Goal: Task Accomplishment & Management: Complete application form

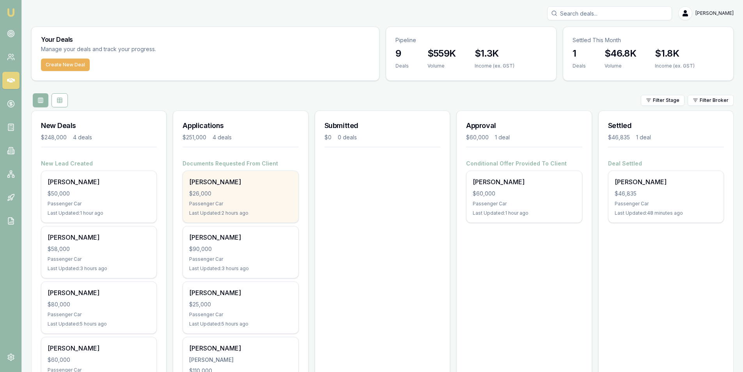
click at [226, 202] on div "Passenger Car" at bounding box center [240, 203] width 103 height 6
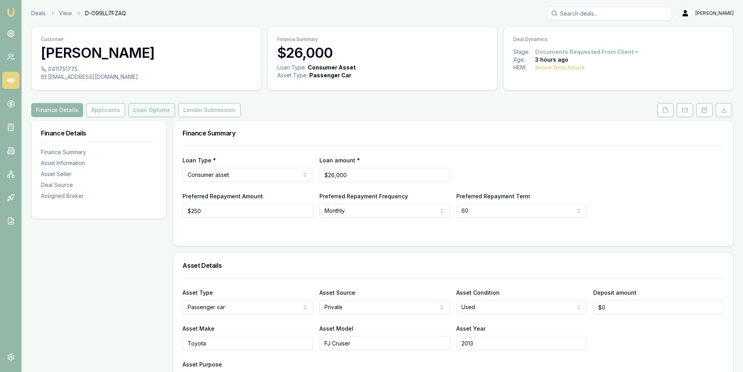
click at [152, 106] on button "Loan Options" at bounding box center [151, 110] width 47 height 14
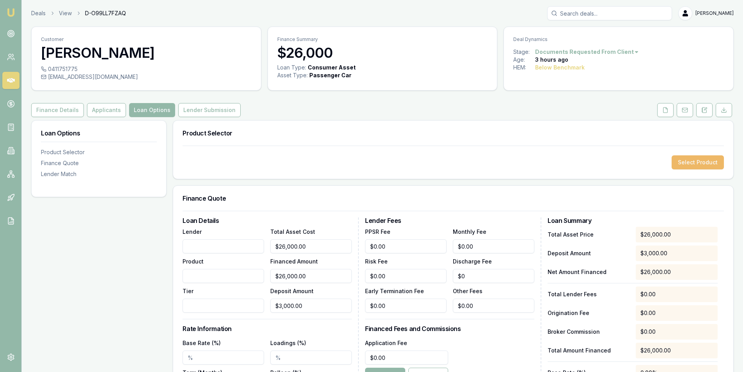
click at [690, 158] on button "Select Product" at bounding box center [697, 162] width 52 height 14
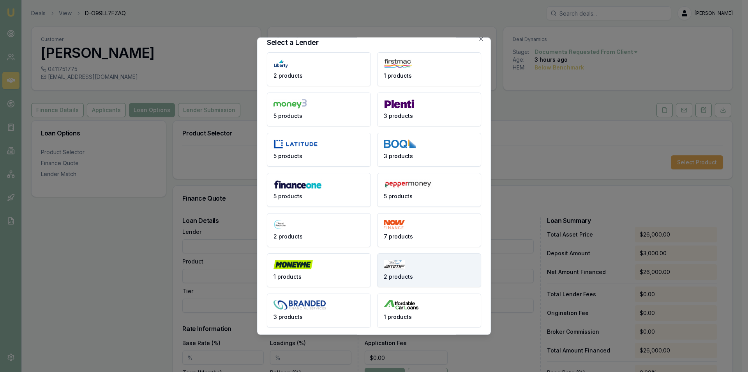
scroll to position [11, 0]
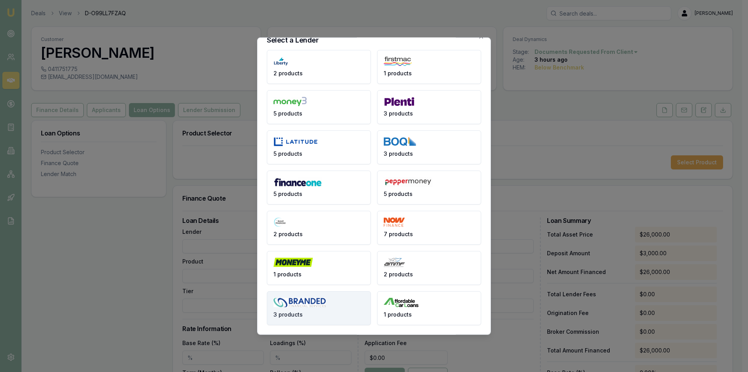
click at [327, 307] on button "3 products" at bounding box center [319, 307] width 104 height 34
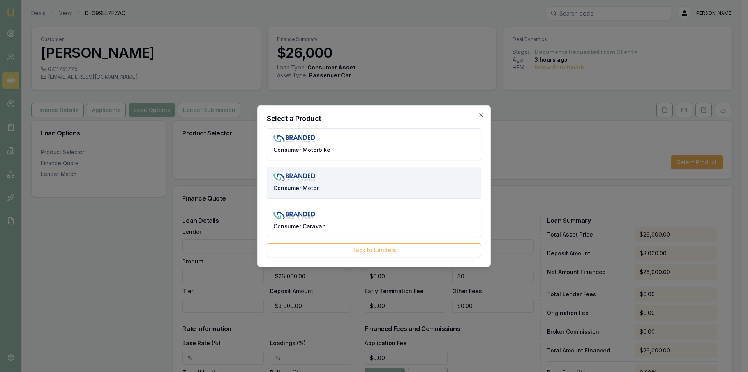
click at [356, 183] on button "Consumer Motor" at bounding box center [374, 182] width 214 height 32
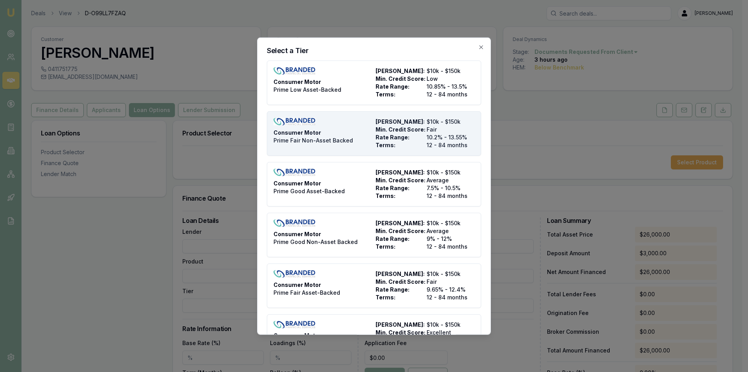
click at [439, 138] on span "10.2% - 13.55%" at bounding box center [451, 137] width 48 height 8
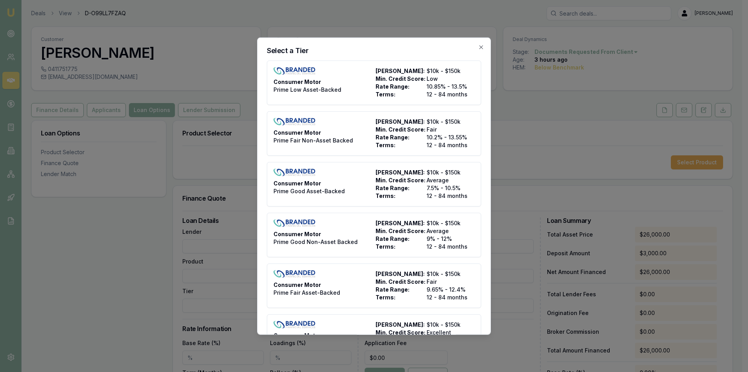
type input "Branded Financial Services"
type input "Consumer Motor"
type input "Prime Fair Non-Asset Backed"
type input "10.2"
type input "12"
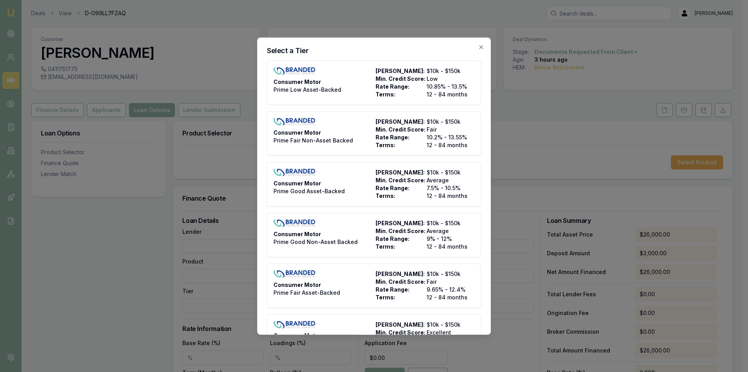
type input "$5.50"
type input "$395.00"
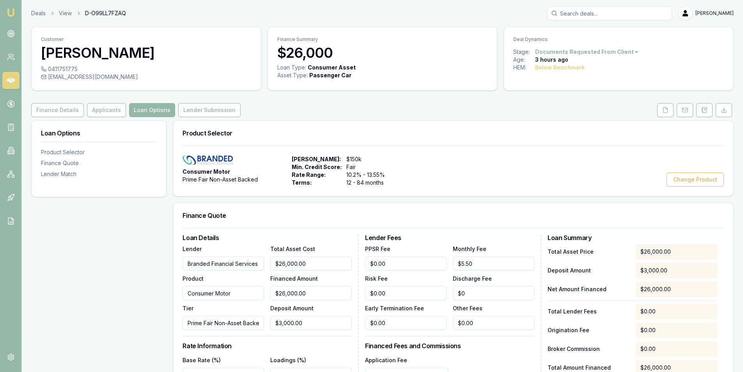
click at [331, 330] on div "Loan Details Lender Branded Financial Services Product Consumer Motor Tier Prim…" at bounding box center [270, 355] width 176 height 243
click at [326, 324] on input "3000" at bounding box center [310, 322] width 81 height 14
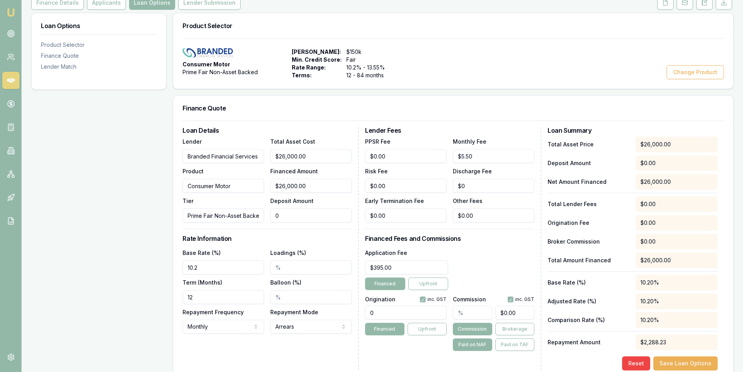
scroll to position [117, 0]
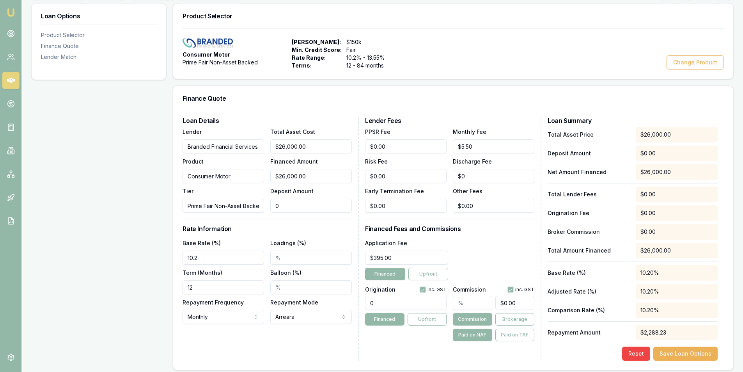
type input "$0.00"
click at [490, 244] on div "Application Fee $395.00 Financed Upfront" at bounding box center [449, 259] width 169 height 42
click at [387, 297] on input "0" at bounding box center [405, 303] width 81 height 14
type input "1250.00"
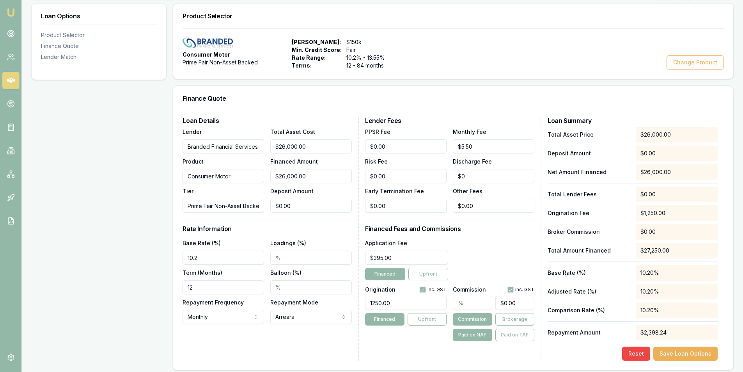
click at [390, 345] on div "Lender Fees PPSR Fee $0.00 Monthly Fee $5.50 Risk Fee $0.00 Discharge Fee $0 Ea…" at bounding box center [453, 238] width 176 height 243
click at [232, 285] on input "12" at bounding box center [222, 287] width 81 height 14
type input "60"
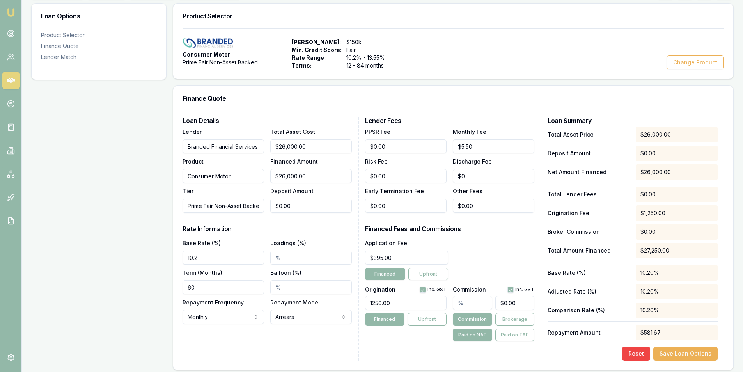
click at [276, 350] on div "Loan Details Lender Branded Financial Services Product Consumer Motor Tier Prim…" at bounding box center [270, 238] width 176 height 243
click at [271, 257] on input "Loadings (%)" at bounding box center [310, 257] width 81 height 14
type input "2.00%"
click at [673, 352] on button "Save Loan Options" at bounding box center [685, 353] width 64 height 14
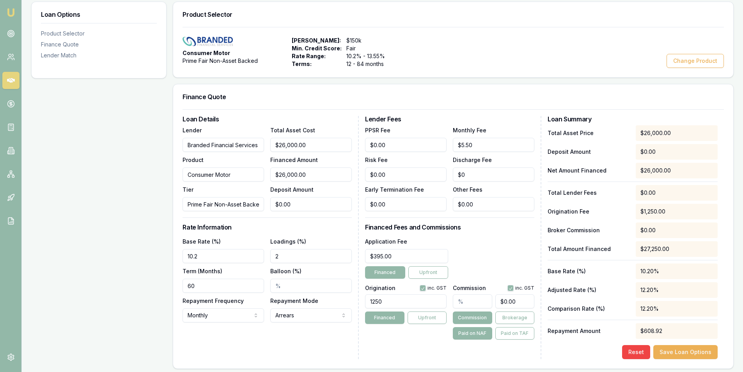
scroll to position [0, 0]
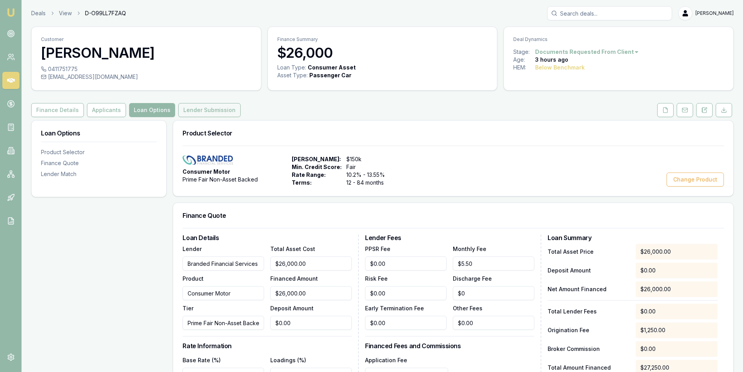
click at [196, 113] on button "Lender Submission" at bounding box center [209, 110] width 62 height 14
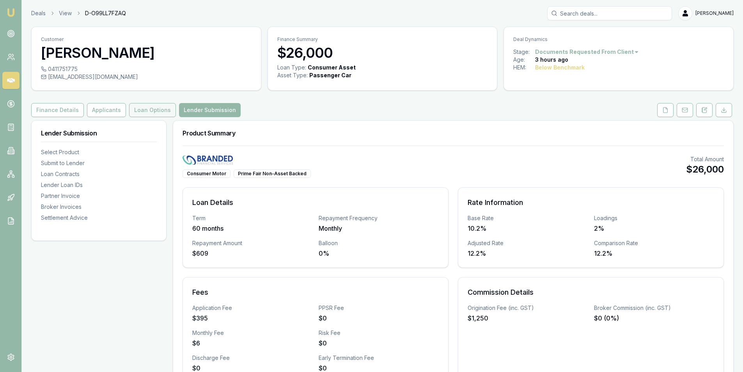
click at [152, 104] on button "Loan Options" at bounding box center [152, 110] width 47 height 14
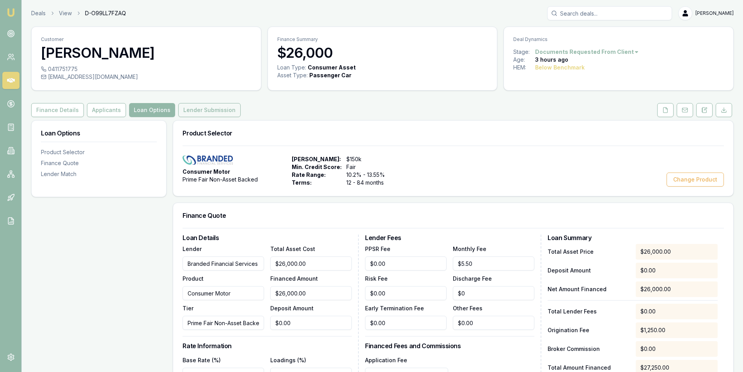
click at [209, 110] on button "Lender Submission" at bounding box center [209, 110] width 62 height 14
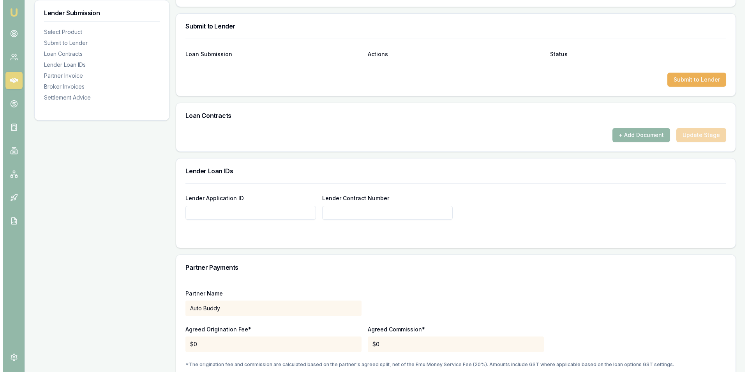
scroll to position [390, 0]
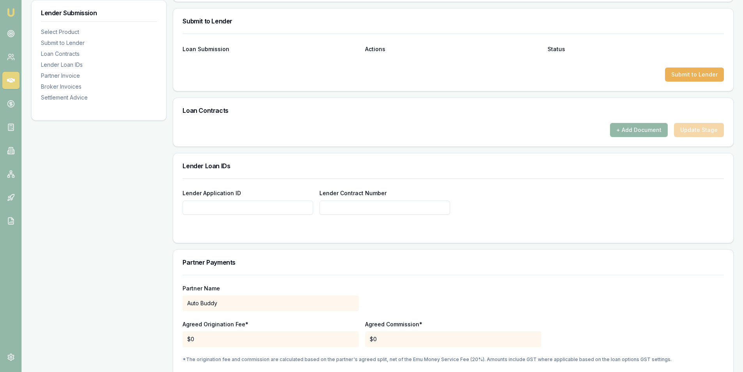
click at [662, 75] on div "Submit to Lender" at bounding box center [452, 74] width 541 height 14
click at [663, 75] on div "Submit to Lender" at bounding box center [452, 74] width 541 height 14
click at [676, 75] on button "Submit to Lender" at bounding box center [694, 74] width 59 height 14
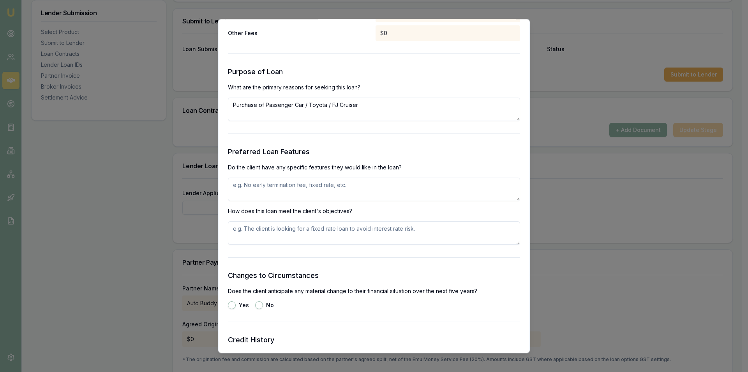
scroll to position [819, 0]
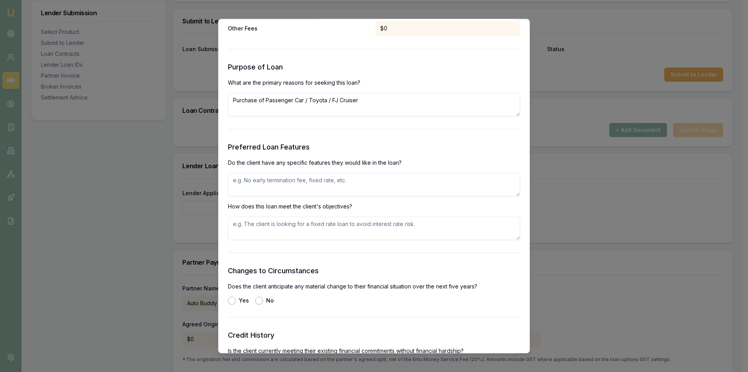
click at [283, 193] on textarea at bounding box center [374, 184] width 292 height 23
type textarea "x"
type textarea "client wanting a 5 year term with ability to add additional repayments"
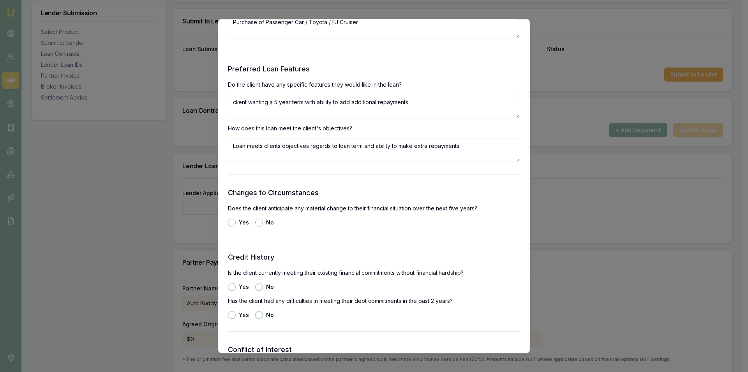
type textarea "Loan meets clients objectives regards to loan term and ability to make extra re…"
drag, startPoint x: 257, startPoint y: 223, endPoint x: 265, endPoint y: 230, distance: 10.5
click at [258, 223] on button "No" at bounding box center [259, 222] width 8 height 8
radio input "true"
click at [242, 285] on label "Yes" at bounding box center [244, 286] width 10 height 5
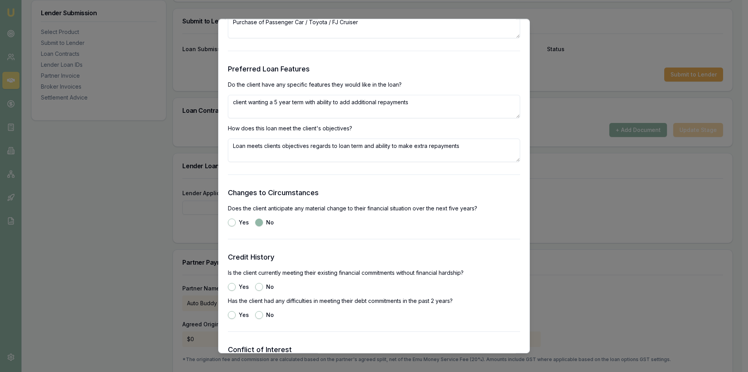
click at [236, 285] on button "Yes" at bounding box center [232, 287] width 8 height 8
radio input "true"
click at [264, 312] on div "No" at bounding box center [264, 315] width 19 height 8
click at [264, 315] on div "No" at bounding box center [264, 315] width 19 height 8
click at [261, 315] on button "No" at bounding box center [259, 315] width 8 height 8
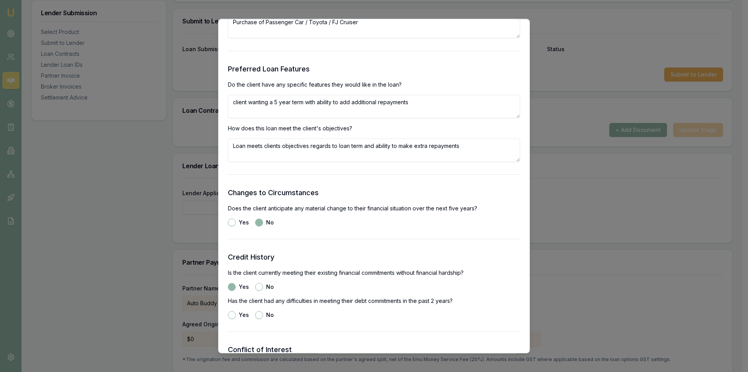
radio input "true"
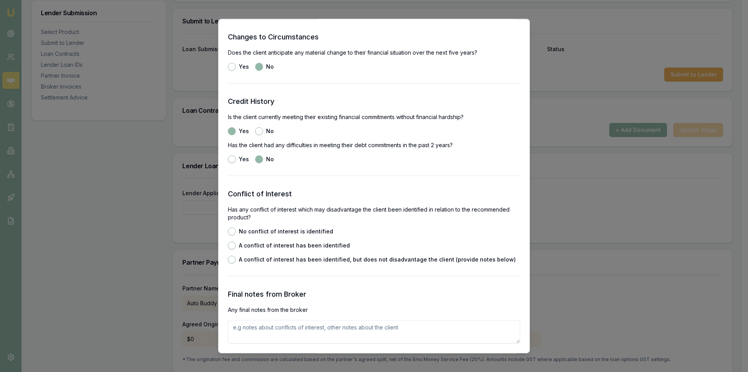
scroll to position [1053, 0]
click at [269, 243] on label "A conflict of interest has been identified" at bounding box center [294, 244] width 111 height 5
click at [236, 243] on button "A conflict of interest has been identified" at bounding box center [232, 245] width 8 height 8
radio input "true"
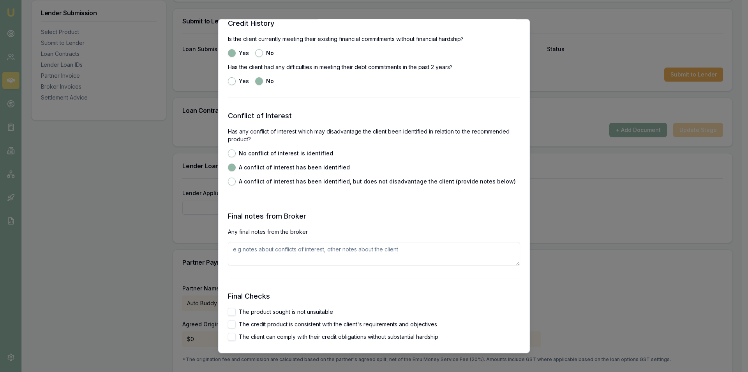
scroll to position [1131, 0]
click at [275, 254] on textarea at bounding box center [374, 252] width 292 height 23
type textarea "C"
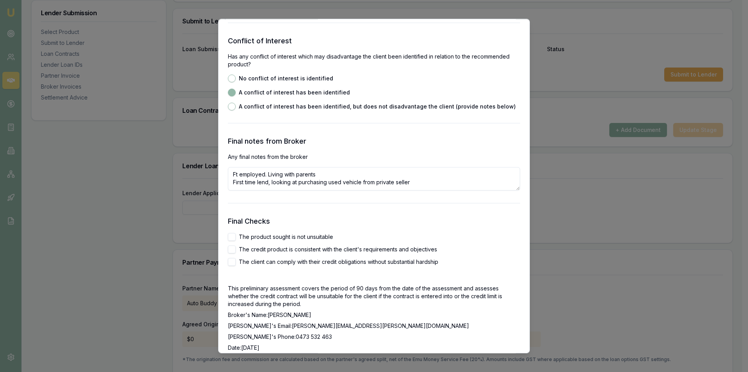
scroll to position [1209, 0]
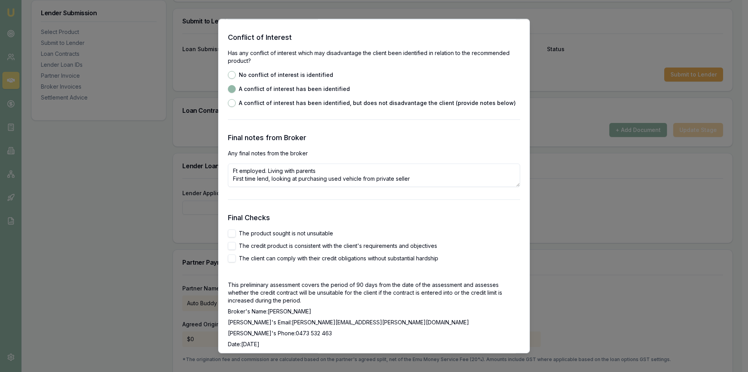
type textarea "Ft employed. Living with parents First time lend, looking at purchasing used ve…"
drag, startPoint x: 318, startPoint y: 234, endPoint x: 350, endPoint y: 248, distance: 35.1
click at [319, 234] on label "The product sought is not unsuitable" at bounding box center [286, 232] width 94 height 5
click at [236, 234] on button "The product sought is not unsuitable" at bounding box center [232, 233] width 8 height 8
checkbox input "true"
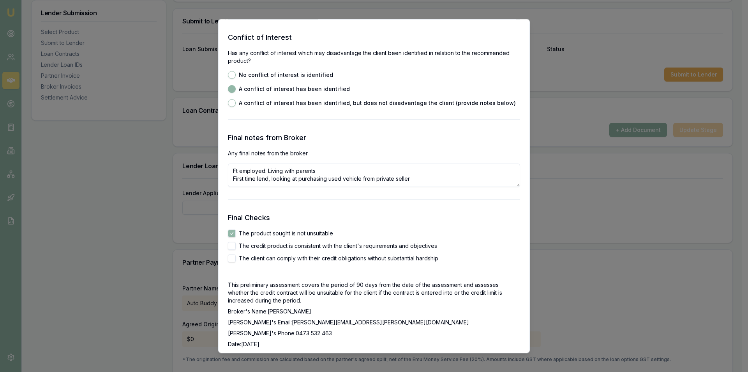
click at [349, 246] on label "The credit product is consistent with the client's requirements and objectives" at bounding box center [338, 245] width 198 height 5
click at [236, 246] on button "The credit product is consistent with the client's requirements and objectives" at bounding box center [232, 246] width 8 height 8
checkbox input "true"
click at [355, 256] on label "The client can comply with their credit obligations without substantial hardship" at bounding box center [339, 257] width 200 height 5
click at [236, 256] on button "The client can comply with their credit obligations without substantial hardship" at bounding box center [232, 258] width 8 height 8
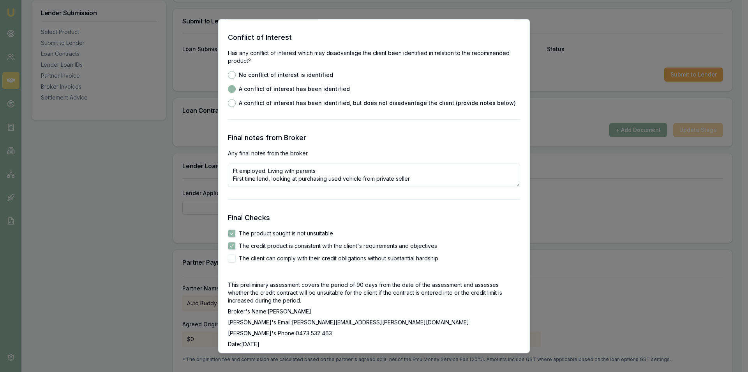
checkbox input "true"
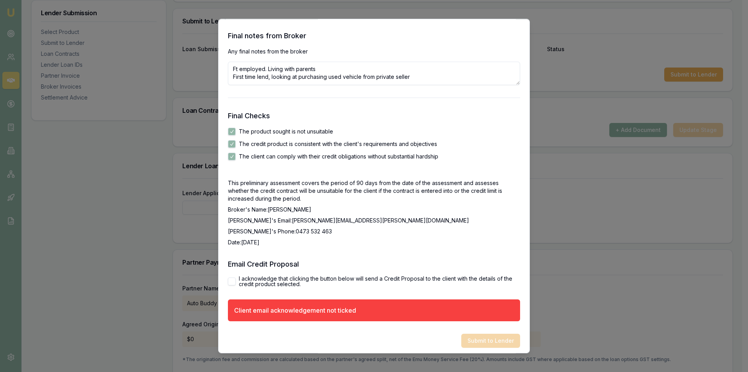
scroll to position [1314, 0]
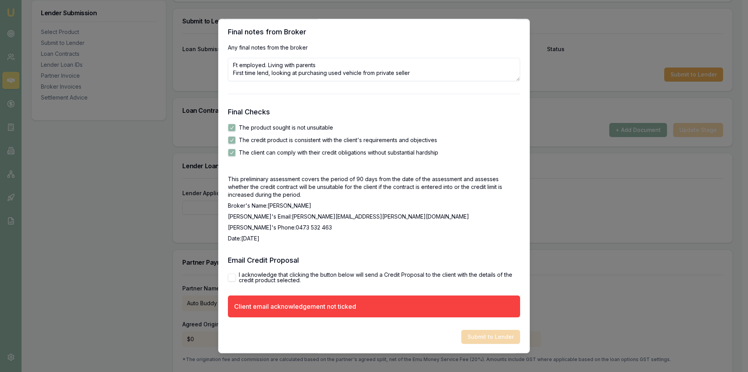
click at [307, 273] on label "I acknowledge that clicking the button below will send a Credit Proposal to the…" at bounding box center [379, 277] width 281 height 11
click at [236, 273] on button "I acknowledge that clicking the button below will send a Credit Proposal to the…" at bounding box center [232, 277] width 8 height 8
checkbox input "true"
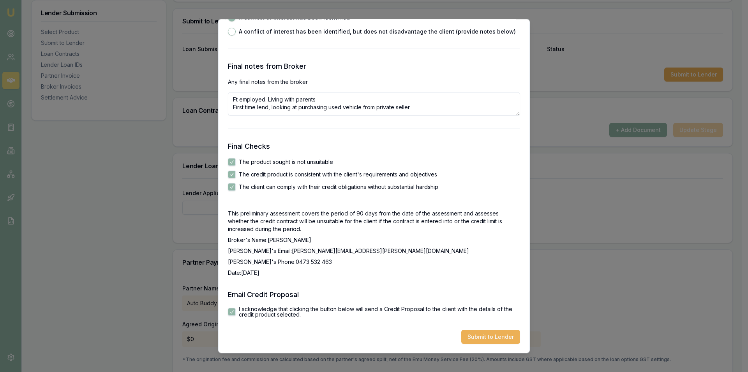
click at [483, 337] on button "Submit to Lender" at bounding box center [491, 336] width 59 height 14
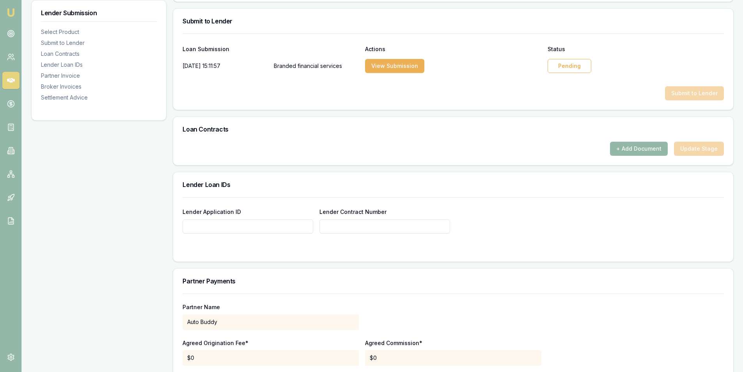
click at [252, 226] on input "Lender Application ID" at bounding box center [247, 226] width 131 height 14
paste input "3182610083"
type input "3182610083"
click at [347, 227] on input "Lender Contract Number" at bounding box center [384, 226] width 131 height 14
paste input "3182610083"
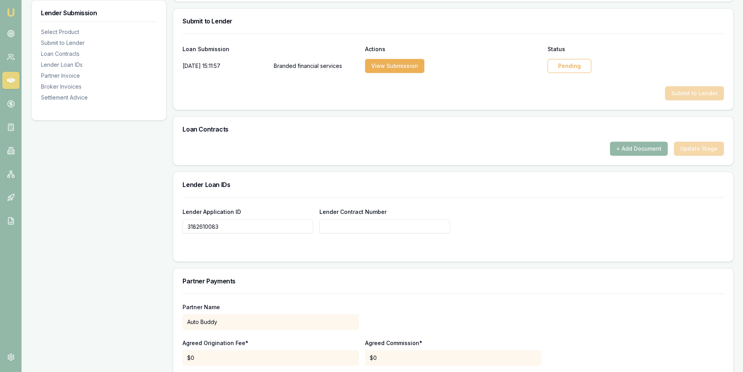
type input "3182610083"
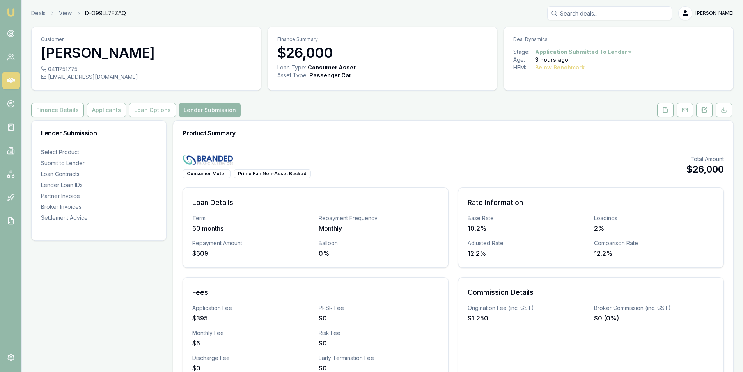
type input "3182610083"
click at [154, 108] on button "Loan Options" at bounding box center [152, 110] width 47 height 14
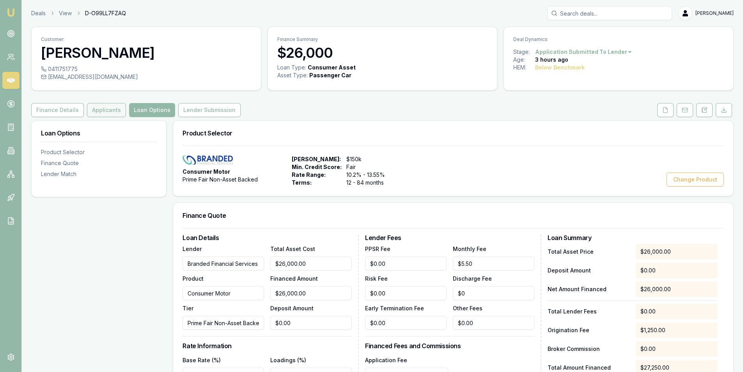
click at [107, 106] on button "Applicants" at bounding box center [106, 110] width 39 height 14
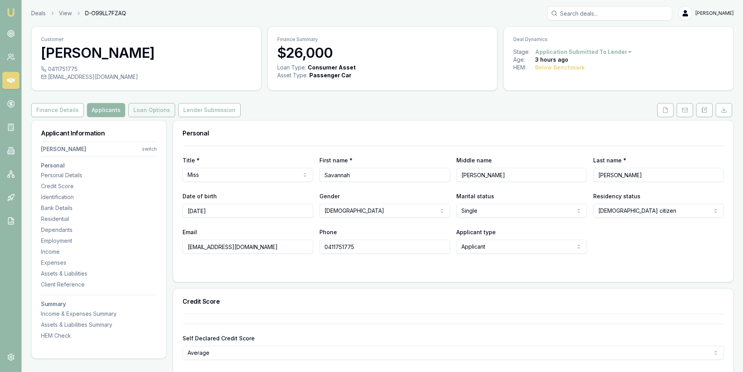
click at [141, 107] on button "Loan Options" at bounding box center [151, 110] width 47 height 14
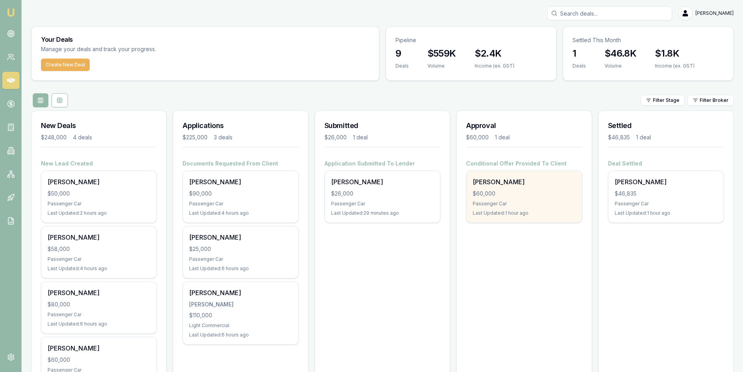
click at [525, 190] on div "$60,000" at bounding box center [523, 193] width 103 height 8
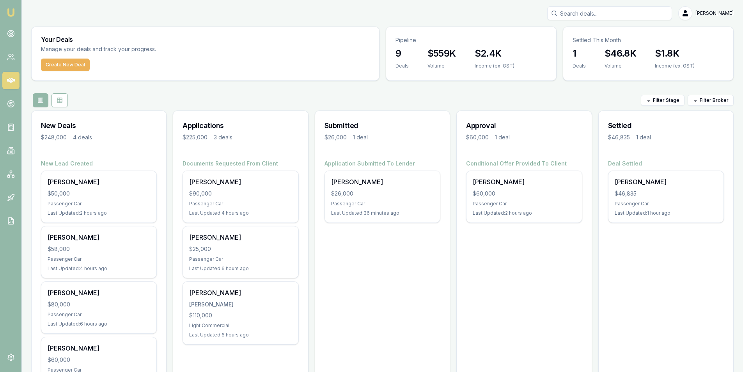
click at [359, 290] on div "Submitted $26,000 1 deal Application Submitted To Lender Savannah Tupper $26,00…" at bounding box center [382, 257] width 135 height 294
click at [15, 32] on link at bounding box center [10, 33] width 17 height 17
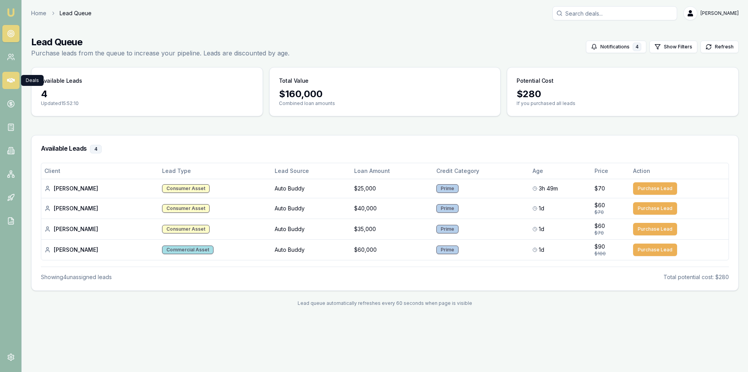
click at [15, 80] on link at bounding box center [10, 80] width 17 height 17
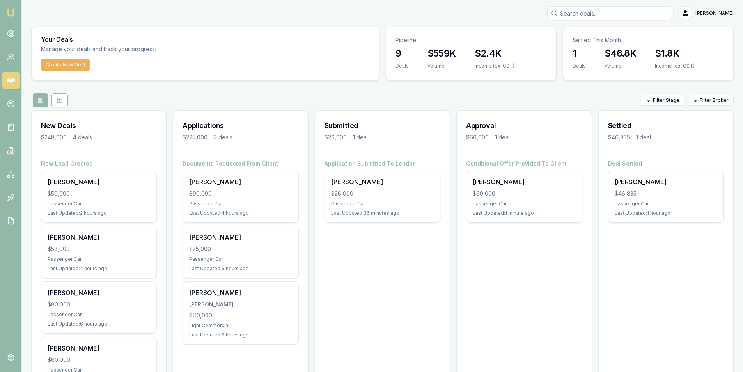
click at [394, 321] on div "Submitted $26,000 1 deal Application Submitted To Lender Savannah Tupper $26,00…" at bounding box center [382, 257] width 135 height 294
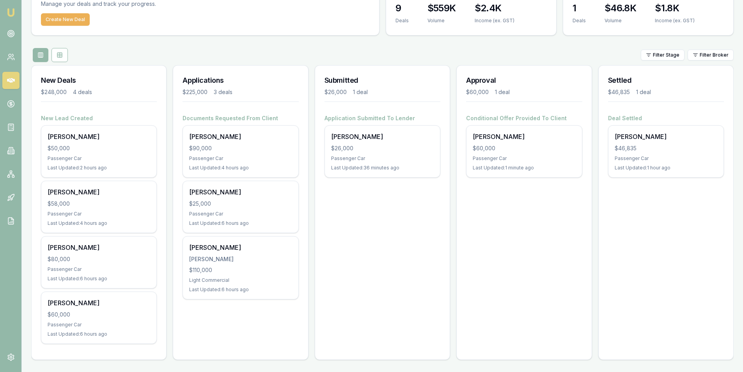
scroll to position [46, 0]
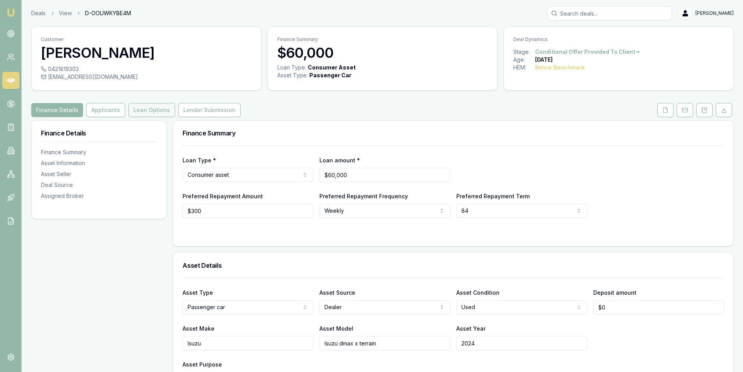
click at [139, 106] on button "Loan Options" at bounding box center [151, 110] width 47 height 14
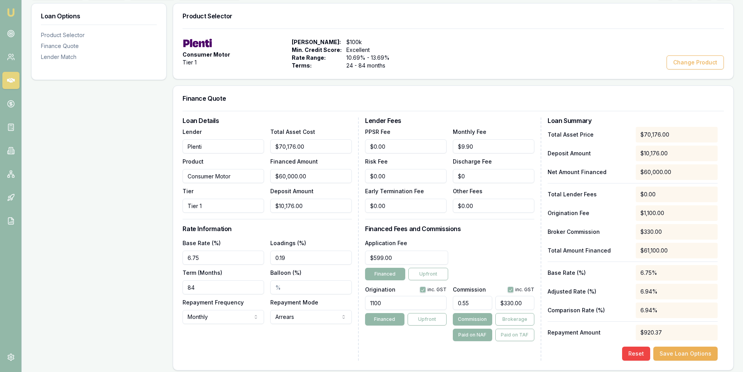
scroll to position [234, 0]
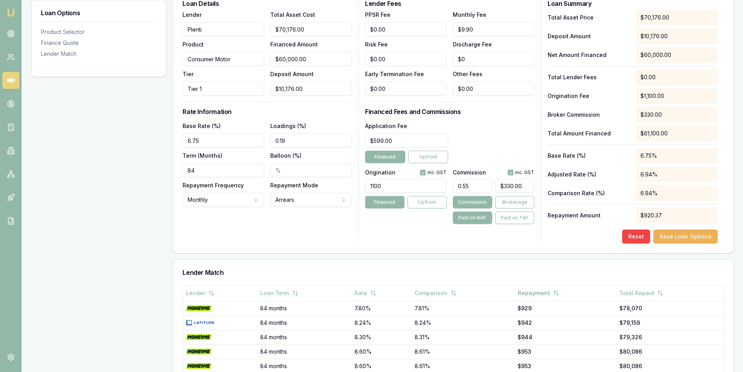
type input "330"
click at [507, 187] on input "330" at bounding box center [514, 186] width 39 height 14
type input "0.006021194605009634"
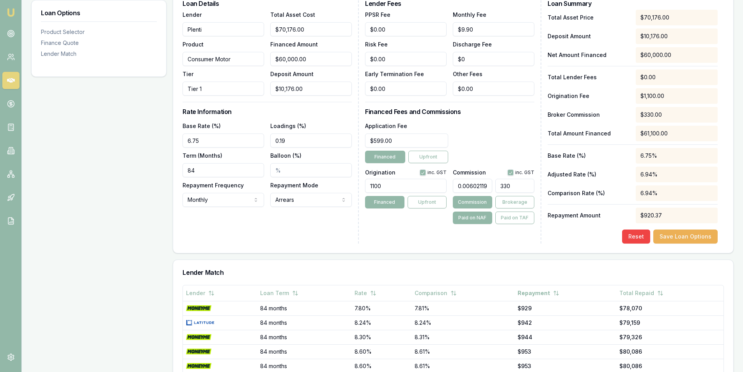
type input "3"
type input "0.06623314065510597"
type input "33"
type input "0.6803949903660886"
type input "339."
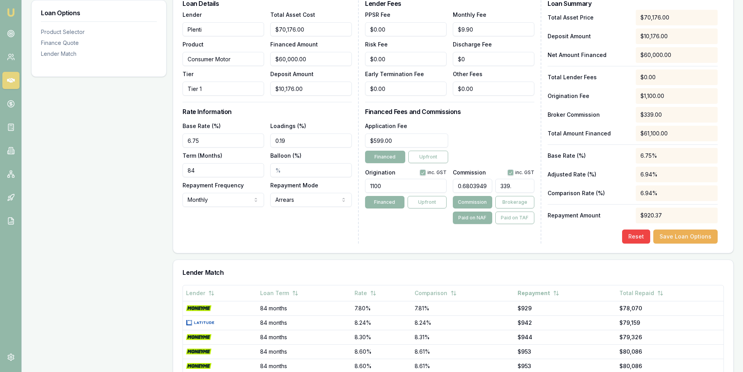
type input "0.6809971098265896"
type input "339.3"
type input "0.681077392421323"
click at [409, 229] on div "Lender Fees PPSR Fee $0.00 Monthly Fee $9.90 Risk Fee $0.00 Discharge Fee $0 Ea…" at bounding box center [453, 121] width 176 height 243
type input "408.6464354527938"
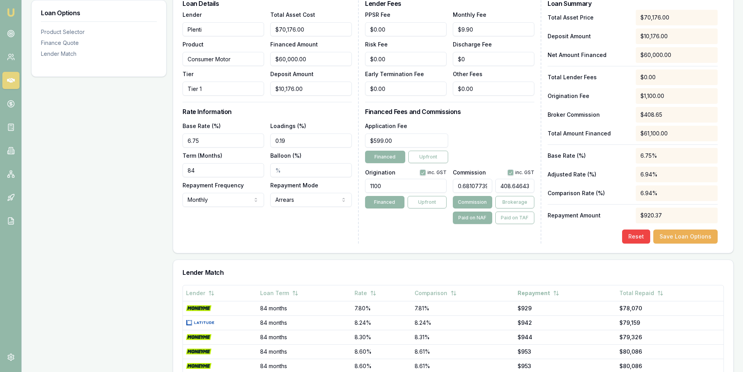
click at [513, 188] on input "408.6464354527938" at bounding box center [514, 186] width 39 height 14
type input "0.006021194605009634"
type input "3"
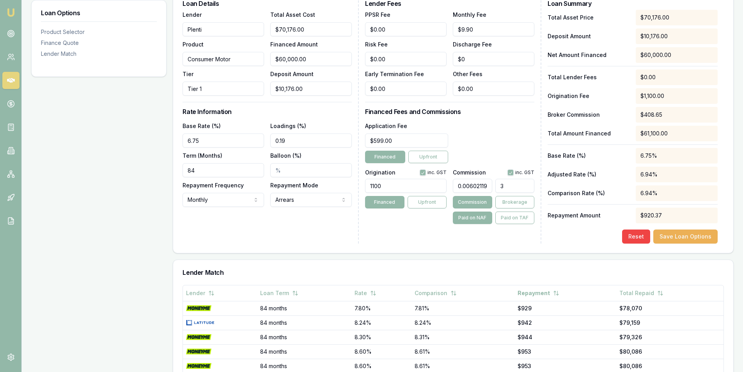
type input "0.06623314065510597"
type input "33"
type input "0.6803949903660886"
type input "339."
type input "0.6809971098265896"
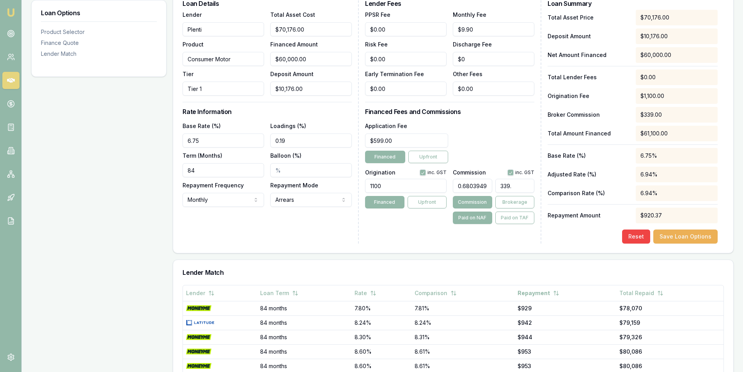
type input "339.3"
type input "0.681077392421323"
type input "$408.65"
click at [388, 234] on div "Lender Fees PPSR Fee $0.00 Monthly Fee $9.90 Risk Fee $0.00 Discharge Fee $0 Ea…" at bounding box center [453, 121] width 176 height 243
click at [278, 141] on input "0.19" at bounding box center [310, 140] width 81 height 14
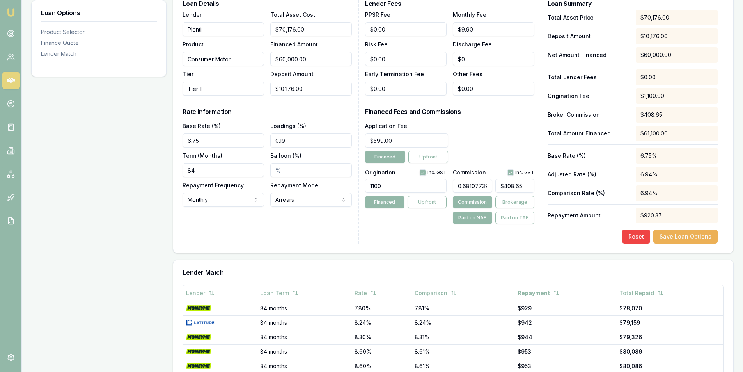
click at [278, 141] on input "0.19" at bounding box center [310, 140] width 81 height 14
click at [285, 143] on input "0.19%" at bounding box center [310, 140] width 81 height 14
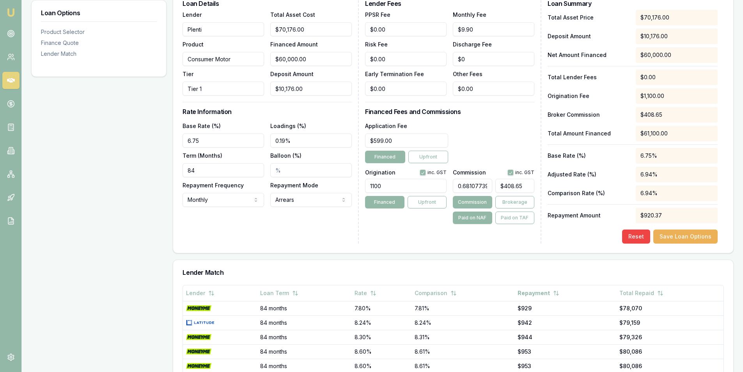
click at [285, 140] on input "0.19%" at bounding box center [310, 140] width 81 height 14
type input "0.72%"
click at [300, 223] on div "Loan Details Lender Plenti Product Consumer Motor Tier Tier 1 Total Asset Cost …" at bounding box center [270, 121] width 176 height 243
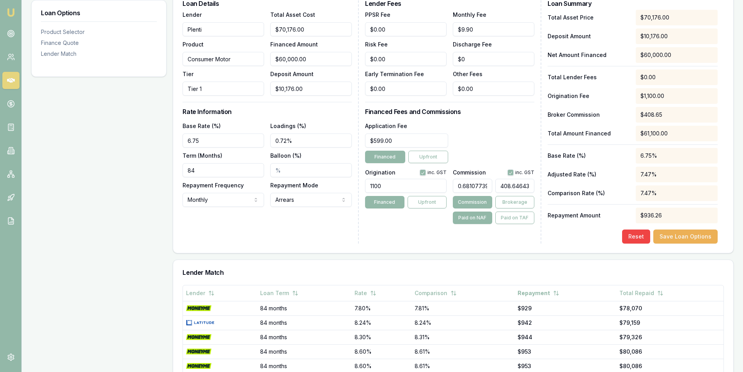
click at [504, 187] on input "408.6464354527938" at bounding box center [514, 186] width 39 height 14
click at [503, 181] on input "408.6464354527938" at bounding box center [514, 186] width 39 height 14
type input "$408.65"
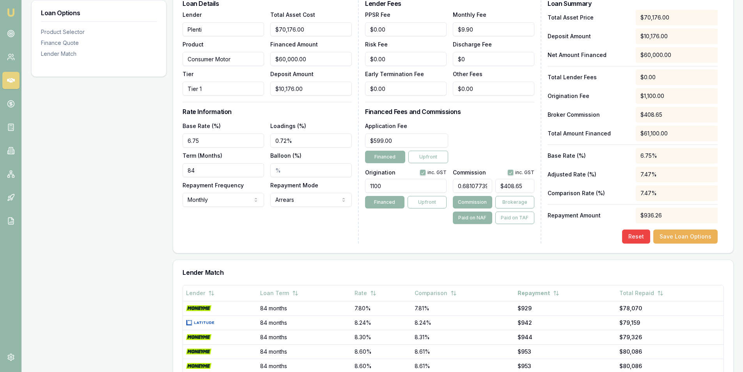
click at [468, 184] on input "0.681077392421323" at bounding box center [472, 186] width 39 height 14
type input "0.68%"
type input "408.6464354527938"
click at [504, 185] on input "408.6464354527938" at bounding box center [514, 186] width 39 height 14
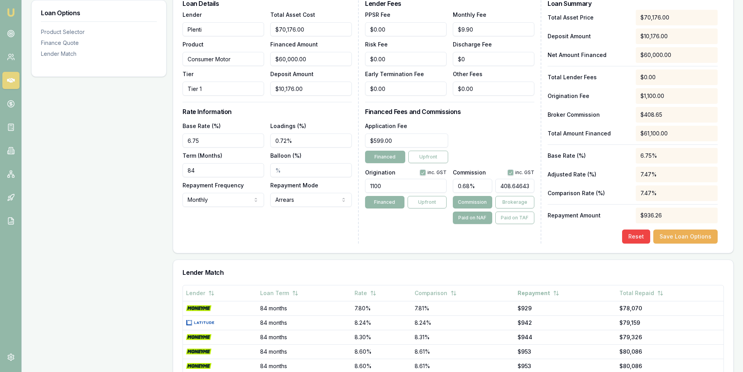
click at [504, 185] on input "408.6464354527938" at bounding box center [514, 186] width 39 height 14
type input "0.006021194605009634"
type input "3"
type input "0.06623314065510597"
type input "33"
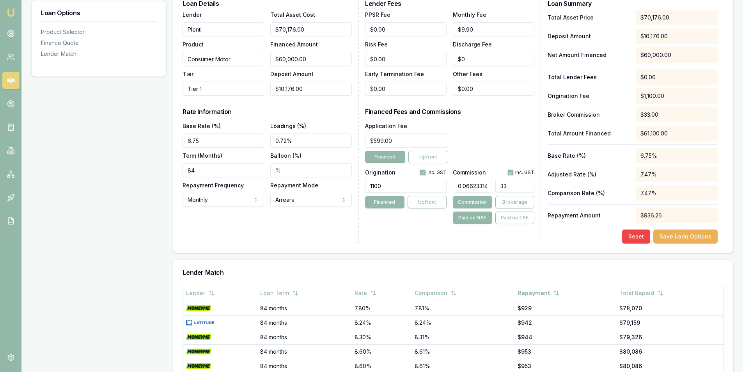
type input "0.6803949903660886"
type input "339."
type input "0.6809971098265896"
type input "339.3"
type input "0.681077392421323"
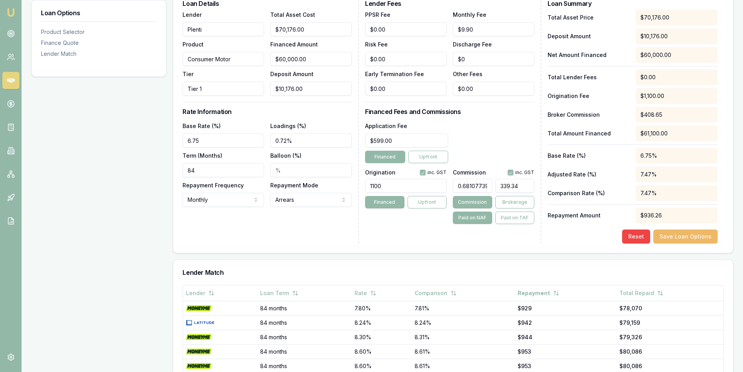
type input "$408.65"
click at [687, 234] on button "Save Loan Options" at bounding box center [685, 236] width 64 height 14
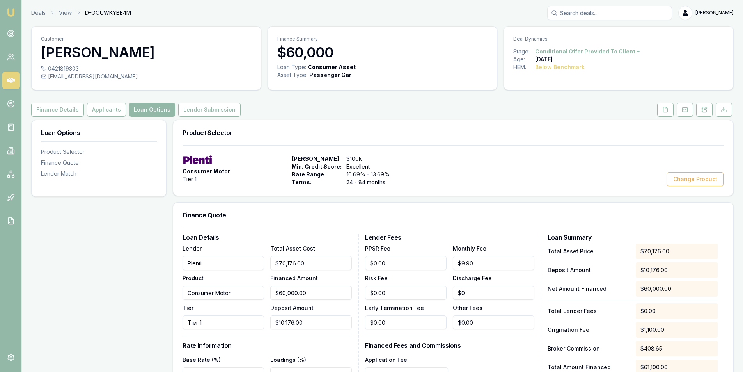
scroll to position [0, 0]
click at [209, 106] on button "Lender Submission" at bounding box center [209, 110] width 62 height 14
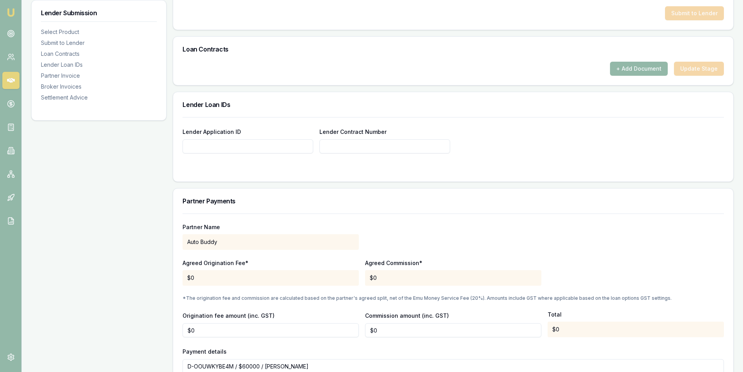
scroll to position [468, 0]
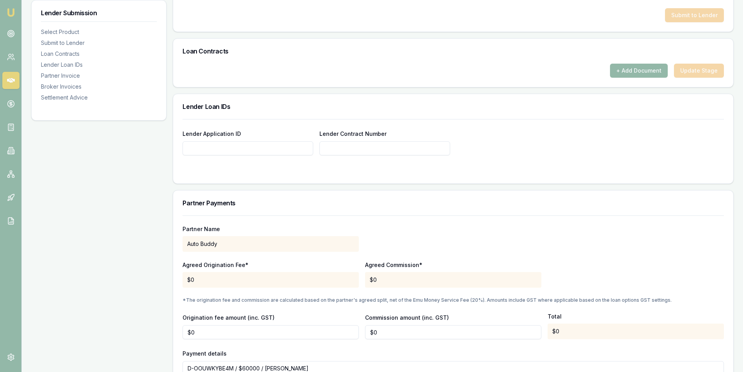
click at [225, 154] on input "Lender Application ID" at bounding box center [247, 148] width 131 height 14
paste input "SS77921025"
type input "SS77921025"
click at [370, 149] on input "Lender Contract Number" at bounding box center [384, 148] width 131 height 14
paste input "SS77921025"
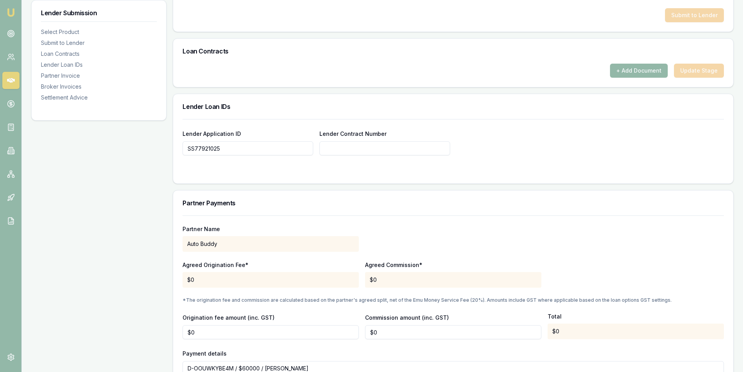
type input "SS77921025"
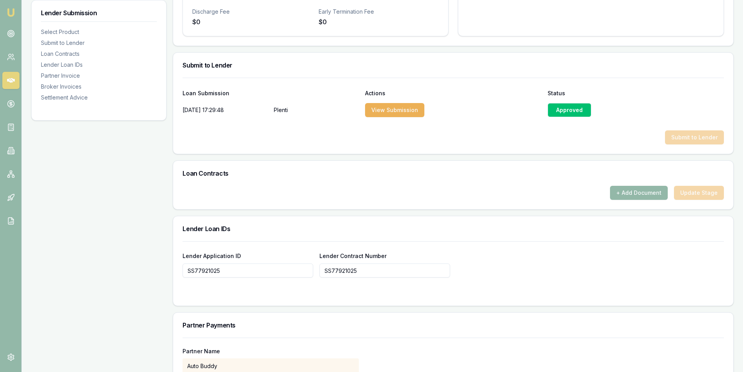
scroll to position [292, 0]
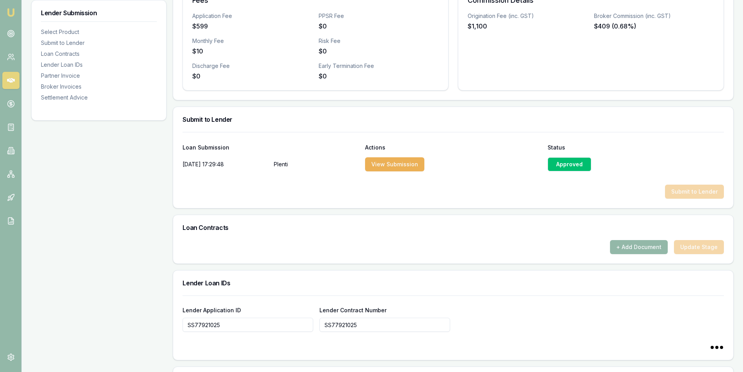
type input "SS77921025"
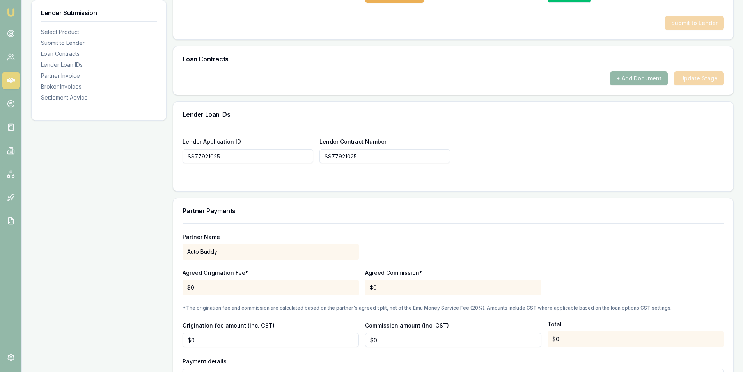
scroll to position [564, 0]
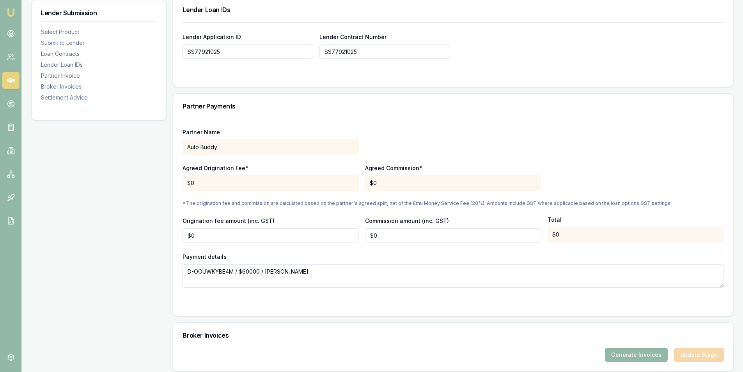
type input "SS77921025"
click at [586, 120] on div "Partner Name Auto Buddy Agreed Origination Fee* $0 Agreed Commission* $0 *The o…" at bounding box center [452, 203] width 541 height 169
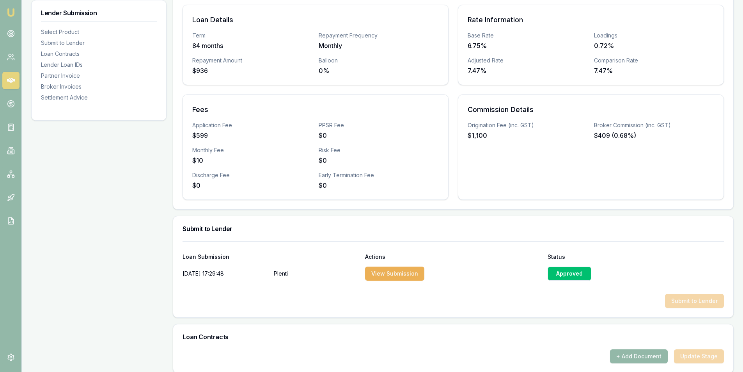
scroll to position [97, 0]
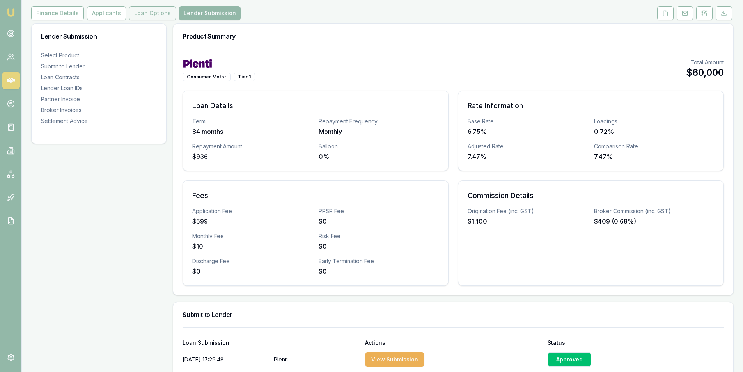
click at [145, 10] on button "Loan Options" at bounding box center [152, 13] width 47 height 14
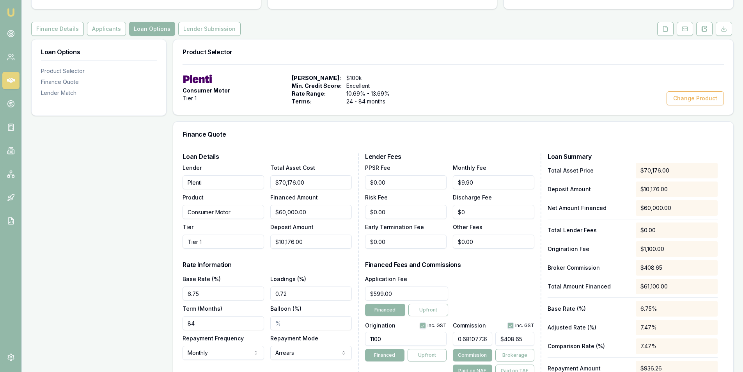
scroll to position [195, 0]
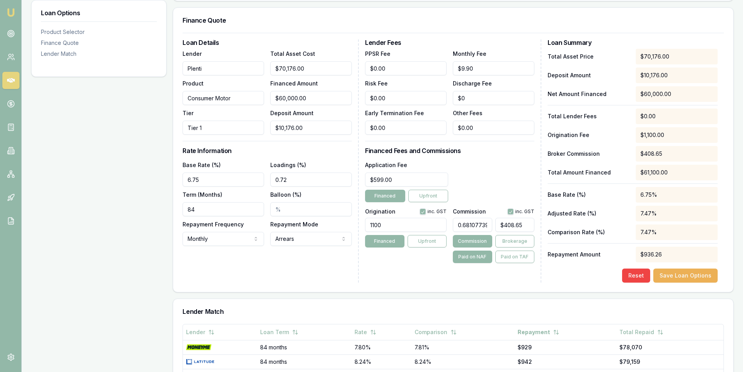
type input "408.6464354527938"
click at [509, 224] on input "408.6464354527938" at bounding box center [514, 225] width 39 height 14
type input "0.006021194605009634"
type input "3"
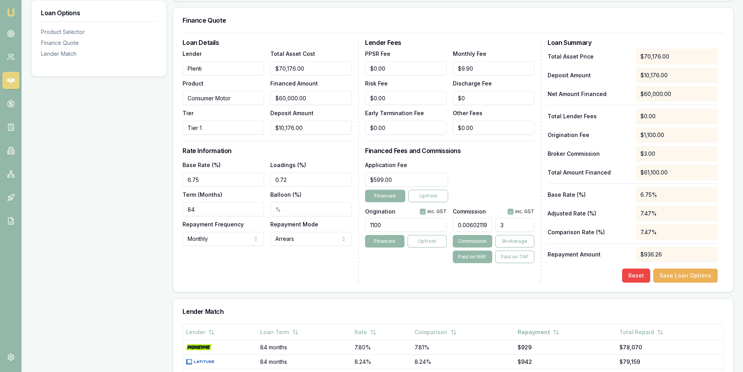
type input "0.06623314065510597"
type input "33"
type input "0.6803949903660886"
type input "339."
type input "0.6809971098265896"
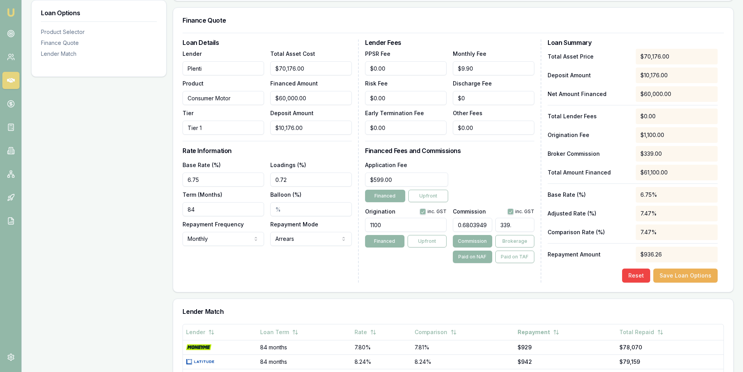
type input "339.3"
type input "0.681077392421323"
click at [389, 269] on div "Lender Fees PPSR Fee $0.00 Monthly Fee $9.90 Risk Fee $0.00 Discharge Fee $0 Ea…" at bounding box center [453, 160] width 176 height 243
click at [399, 252] on div "Origination inc. GST 1100 Financed Upfront" at bounding box center [405, 234] width 81 height 58
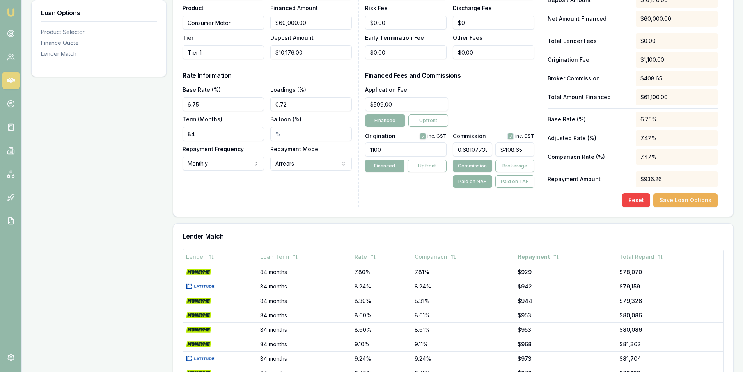
scroll to position [349, 0]
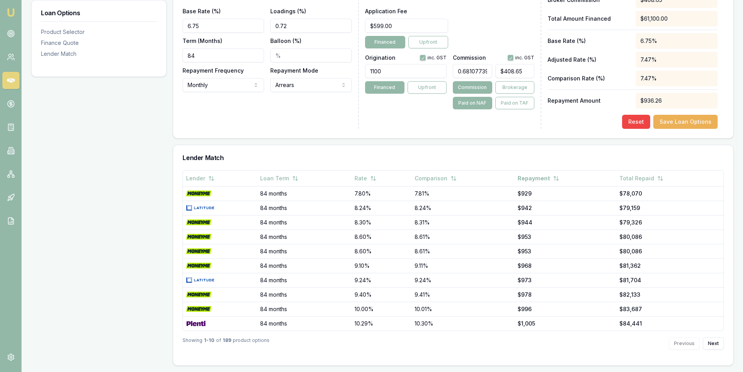
type input "408.6464354527938"
click at [507, 71] on input "408.6464354527938" at bounding box center [514, 71] width 39 height 14
type input "0.006021194605009634"
type input "3"
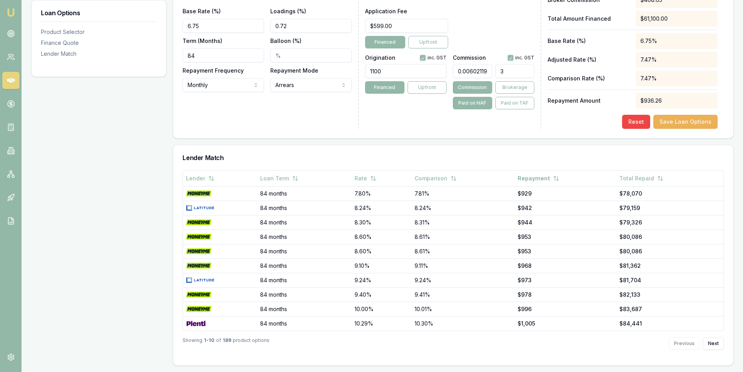
type input "0.06623314065510597"
type input "33"
type input "0.6803949903660886"
type input "339."
type input "0.6809971098265896"
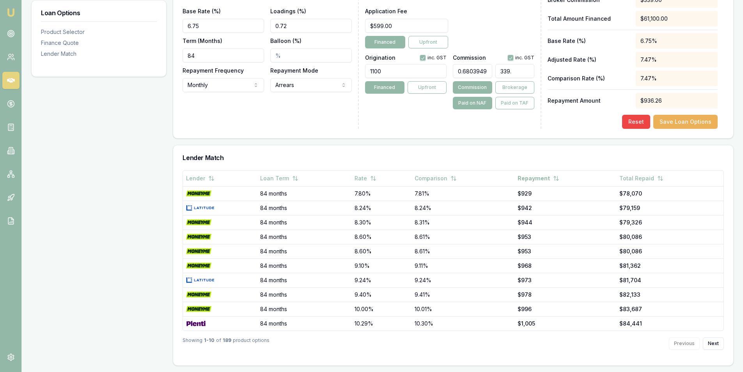
type input "339.3"
type input "0.681077392421323"
type input "$408.65"
click at [496, 121] on div "Lender Fees PPSR Fee $0.00 Monthly Fee $9.90 Risk Fee $0.00 Discharge Fee $0 Ea…" at bounding box center [453, 7] width 176 height 243
click at [471, 74] on input "0.681077392421323" at bounding box center [472, 71] width 39 height 14
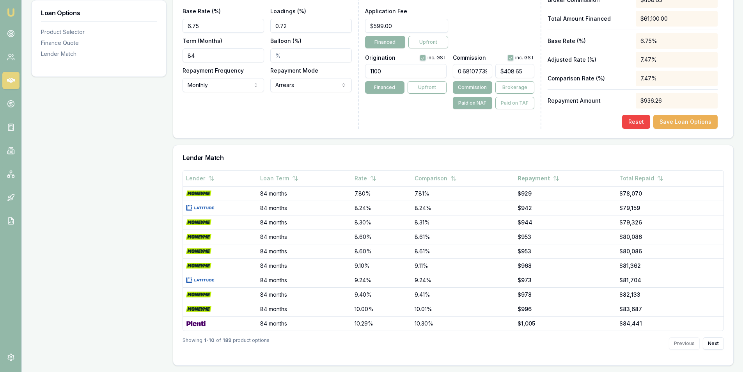
click at [471, 74] on input "0.681077392421323" at bounding box center [472, 71] width 39 height 14
type input "0"
type input "$0.00"
type input "0.6"
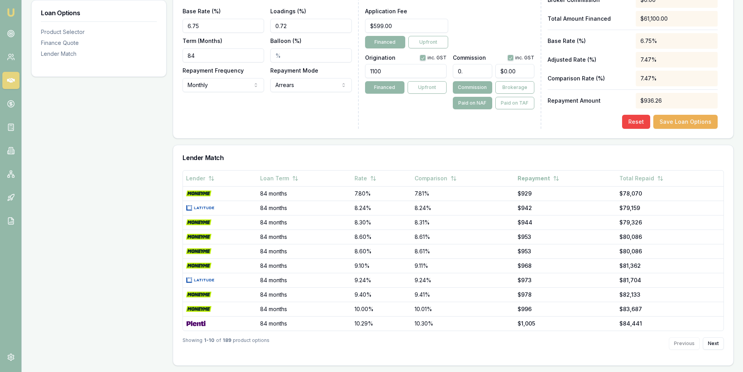
type input "$360.00"
type input "0.62"
type input "$372.00"
click at [471, 71] on input "0.62" at bounding box center [472, 71] width 39 height 14
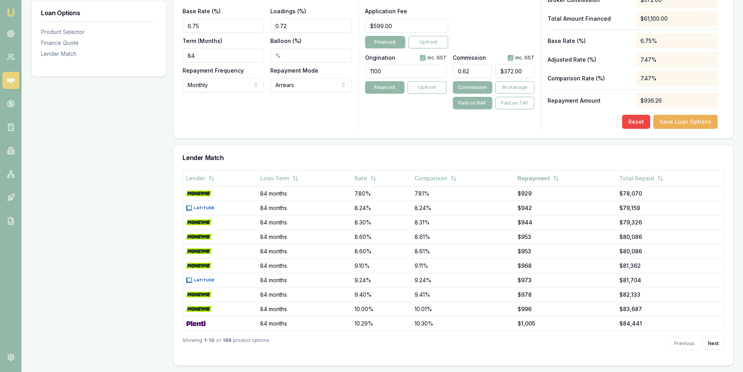
type input "0"
type input "$0.00"
type input "0.6"
type input "$360.00"
click at [475, 68] on input "0.6" at bounding box center [472, 71] width 39 height 14
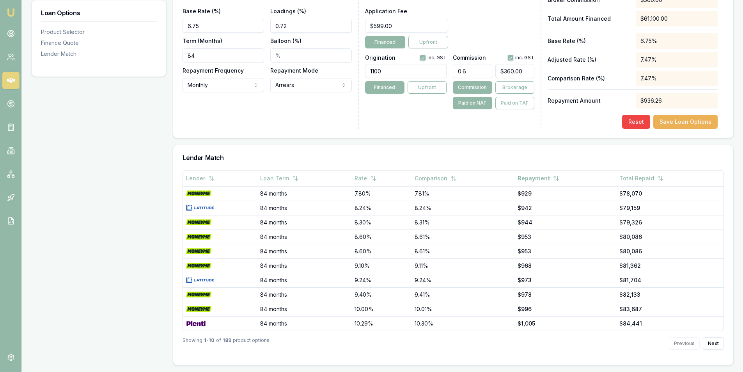
click at [475, 68] on input "0.6" at bounding box center [472, 71] width 39 height 14
type input "0.60%"
type input "360"
click at [522, 68] on input "360" at bounding box center [514, 71] width 39 height 14
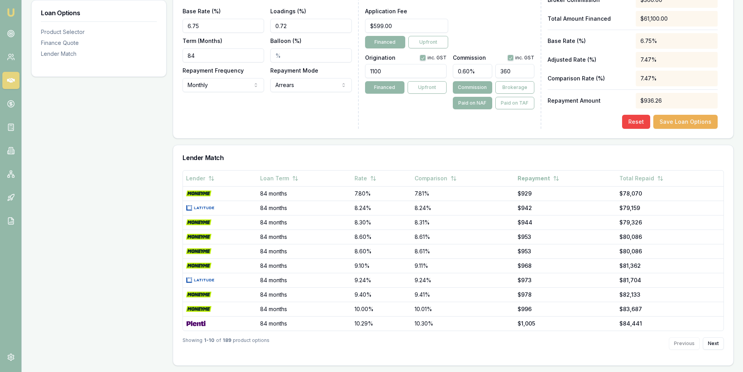
type input "0.006021194605009634"
type input "3"
type input "0.06623314065510597"
type input "33"
type input "0.674373795761079"
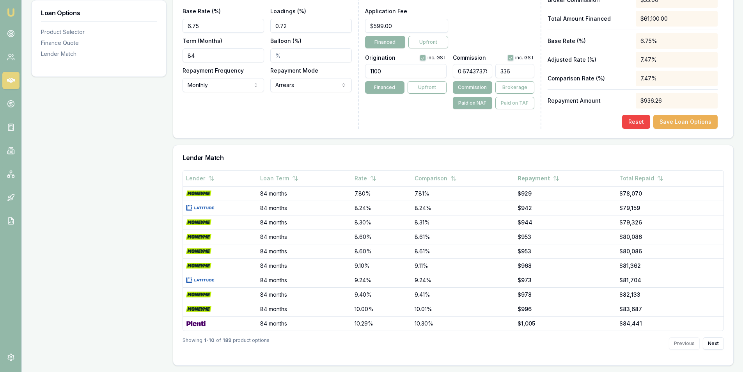
type input "336."
type input "0.67497591522158"
type input "336.3"
type input "0.6750963391136802"
click at [516, 64] on div "$405.06" at bounding box center [514, 71] width 39 height 20
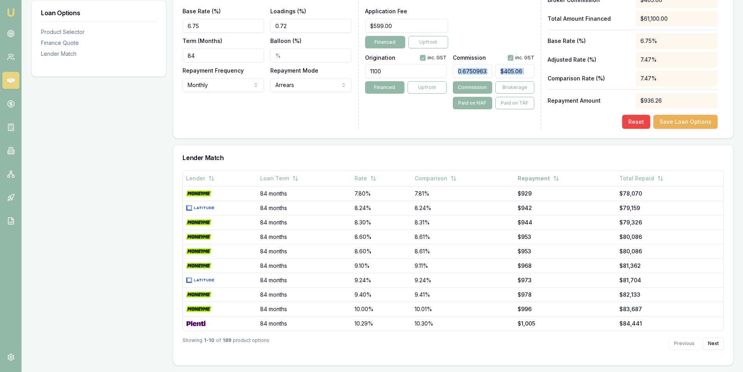
click at [516, 64] on div "$405.06" at bounding box center [514, 71] width 39 height 20
type input "405.0578034682081"
click at [515, 69] on input "405.0578034682081" at bounding box center [514, 71] width 39 height 14
type input "0.006021194605009634"
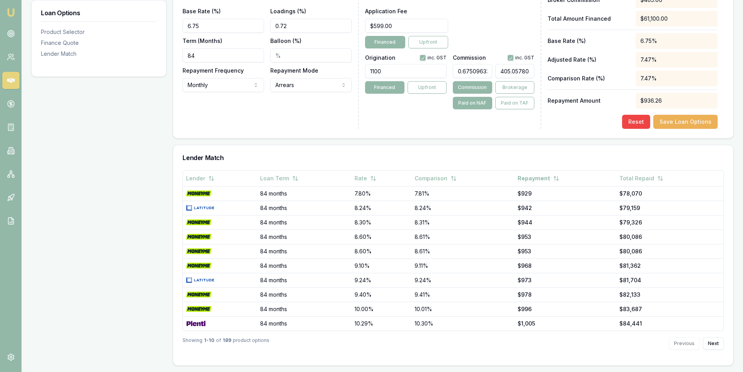
type input "3"
type input "0.06623314065510597"
type input "33"
type input "0.6803949903660886"
type input "339."
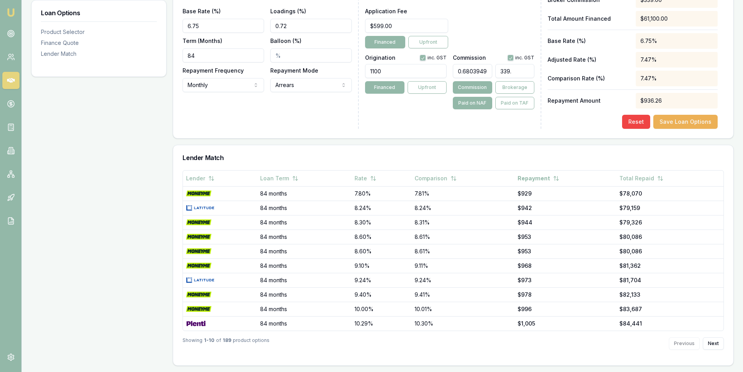
type input "0.6809971098265896"
type input "339.3"
type input "0.681077392421323"
type input "$408.65"
click at [403, 111] on div "Lender Fees PPSR Fee $0.00 Monthly Fee $9.90 Risk Fee $0.00 Discharge Fee $0 Ea…" at bounding box center [453, 7] width 176 height 243
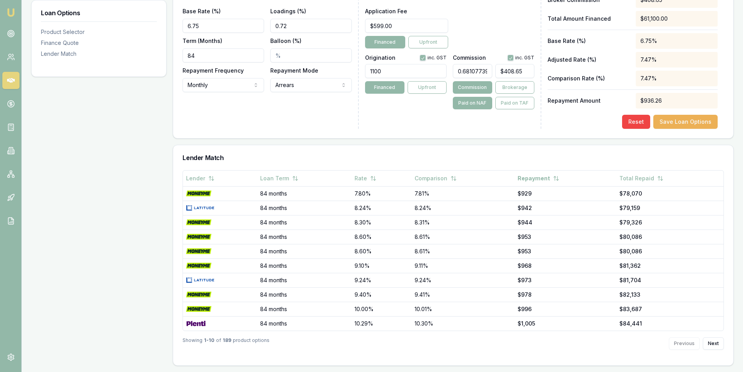
click at [470, 68] on input "0.681077392421323" at bounding box center [472, 71] width 39 height 14
type input "0"
type input "$0.00"
type input "0.6"
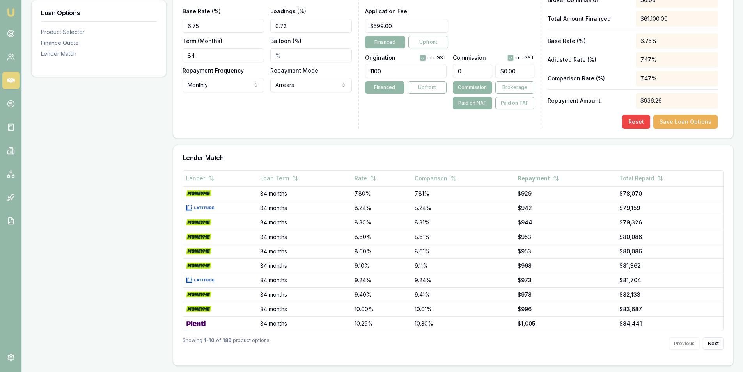
type input "$360.00"
click at [472, 72] on input "0.6" at bounding box center [472, 71] width 39 height 14
type input "0"
type input "$0.00"
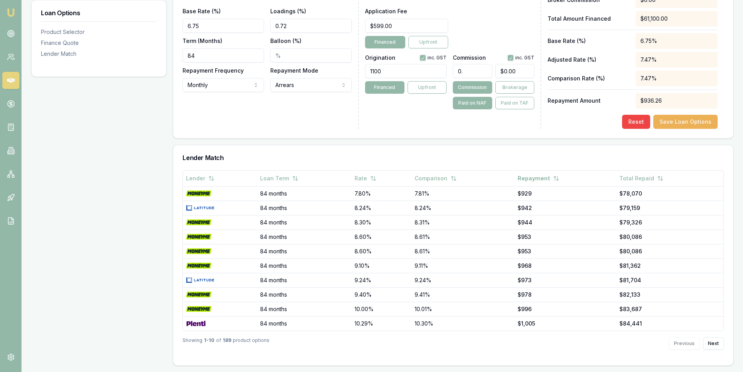
type input "0.5"
type input "$300.00"
click at [472, 71] on input "0.5" at bounding box center [472, 71] width 39 height 14
type input "0"
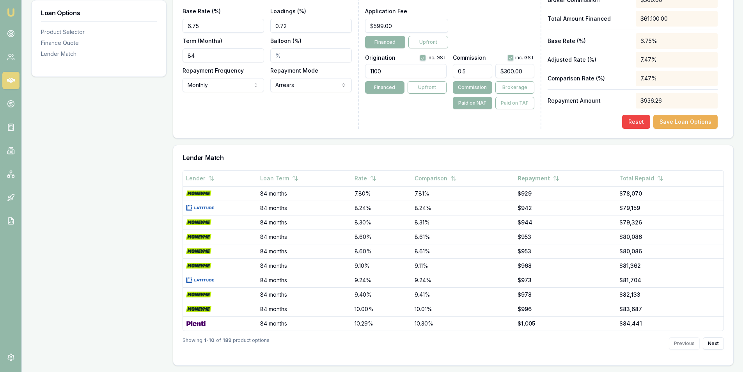
type input "$0.00"
type input "0.5"
type input "$300.00"
type input "0.52"
type input "$312.00"
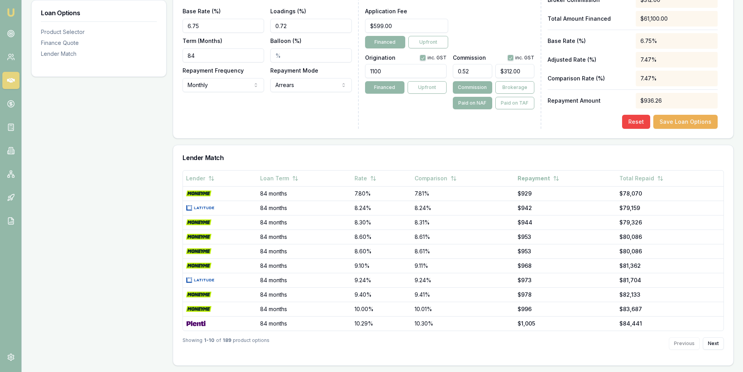
click at [474, 68] on input "0.52" at bounding box center [472, 71] width 39 height 14
type input "0"
type input "$0.00"
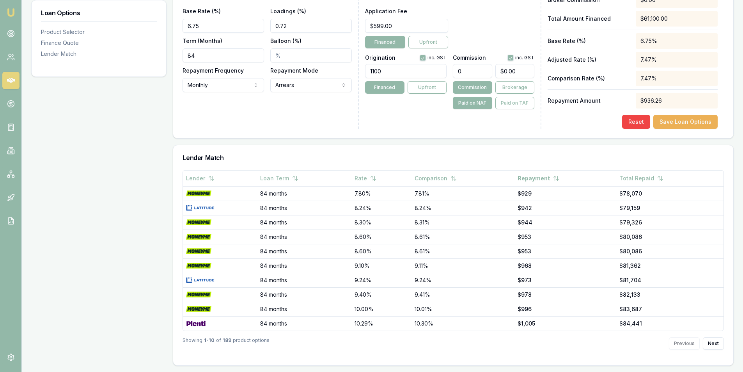
type input "0.5"
type input "$300.00"
type input "0.53"
type input "$318.00"
click at [473, 67] on input "0.53" at bounding box center [472, 71] width 39 height 14
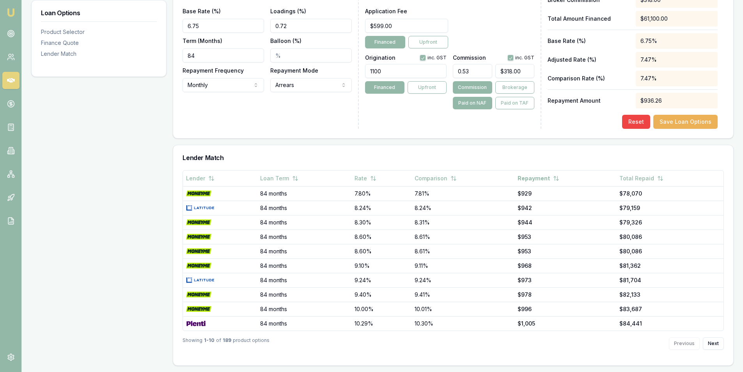
click at [473, 67] on input "0.53" at bounding box center [472, 71] width 39 height 14
type input "0"
type input "$0.00"
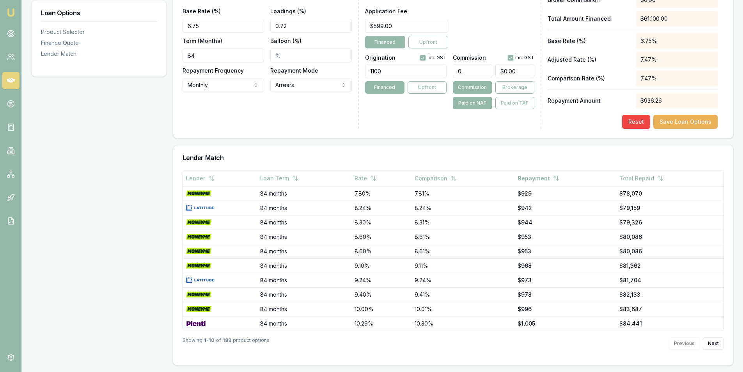
type input "0.5"
type input "$300.00"
type input "0.54"
type input "$324.00"
click at [472, 67] on input "0.54" at bounding box center [472, 71] width 39 height 14
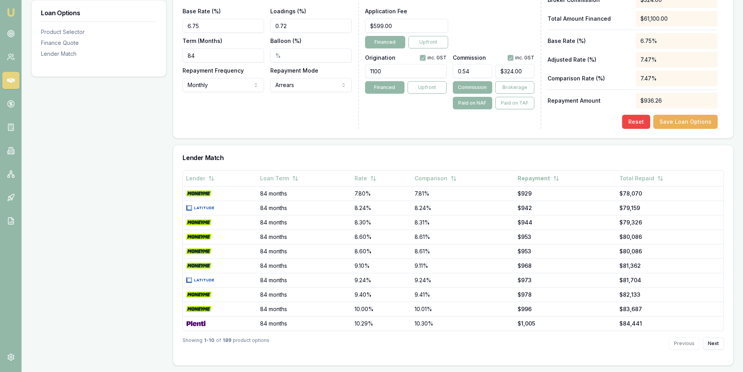
click at [472, 67] on input "0.54" at bounding box center [472, 71] width 39 height 14
type input "0"
type input "$0.00"
type input "0.5"
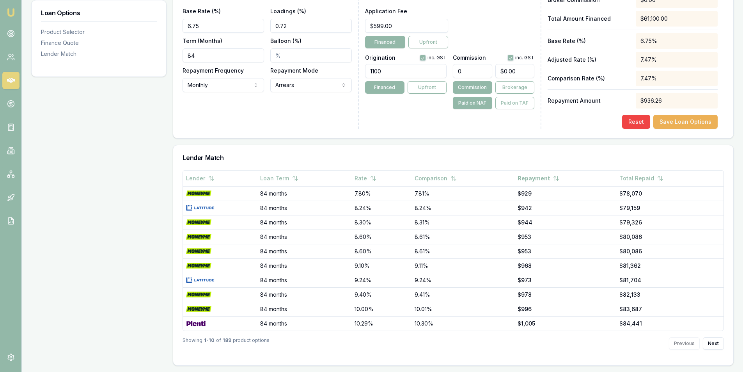
type input "$300.00"
type input "0.55"
type input "$330.00"
click at [472, 67] on input "0.55" at bounding box center [472, 71] width 39 height 14
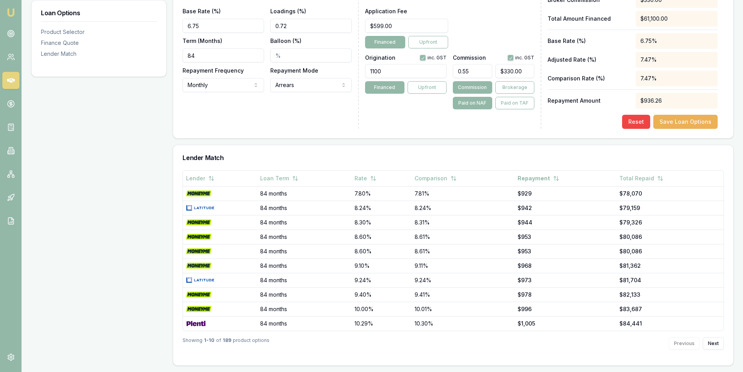
type input "0"
type input "$0.00"
type input "0.5"
type input "$300.00"
type input "0.56"
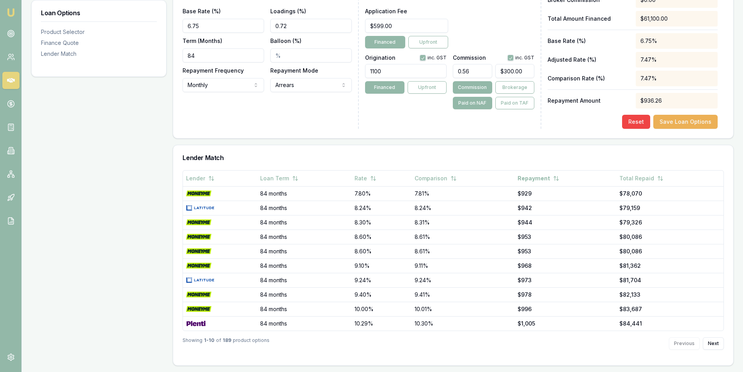
type input "$336.00"
type input "0.56%"
click at [472, 124] on div "Lender Fees PPSR Fee $0.00 Monthly Fee $9.90 Risk Fee $0.00 Discharge Fee $0 Ea…" at bounding box center [453, 7] width 176 height 243
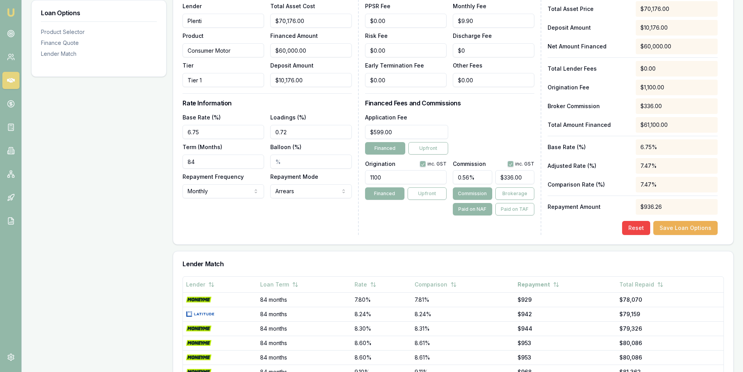
scroll to position [232, 0]
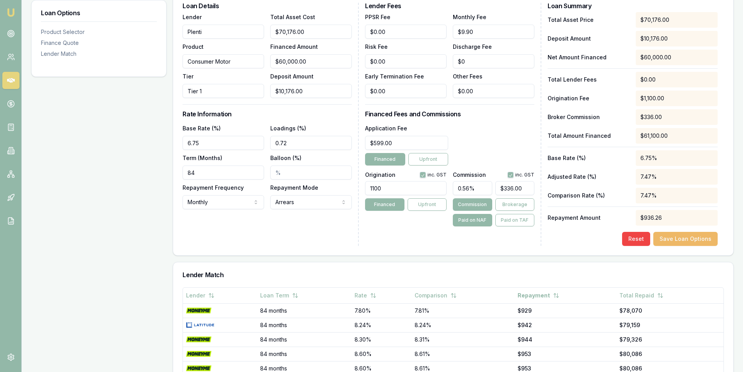
click at [680, 236] on button "Save Loan Options" at bounding box center [685, 239] width 64 height 14
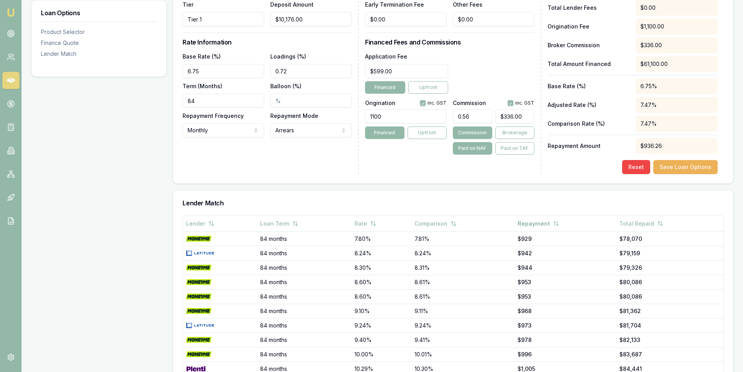
scroll to position [310, 0]
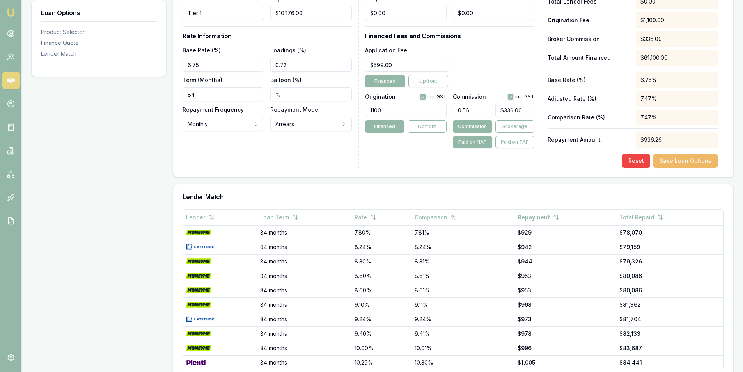
click at [684, 157] on button "Save Loan Options" at bounding box center [685, 161] width 64 height 14
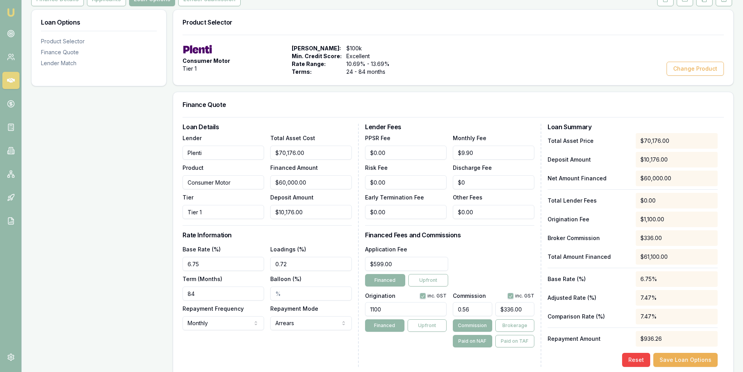
scroll to position [0, 0]
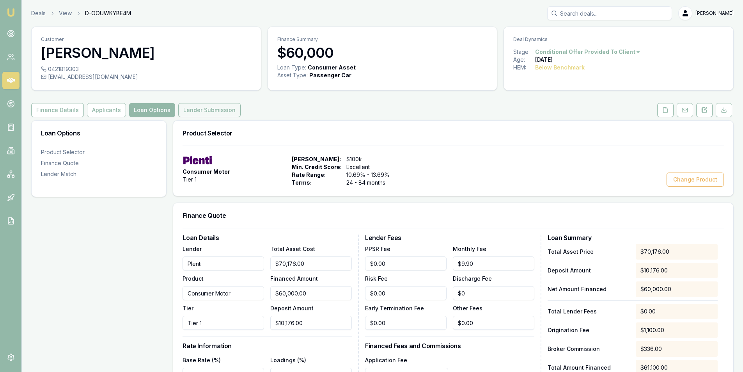
click at [207, 112] on button "Lender Submission" at bounding box center [209, 110] width 62 height 14
